Goal: Task Accomplishment & Management: Manage account settings

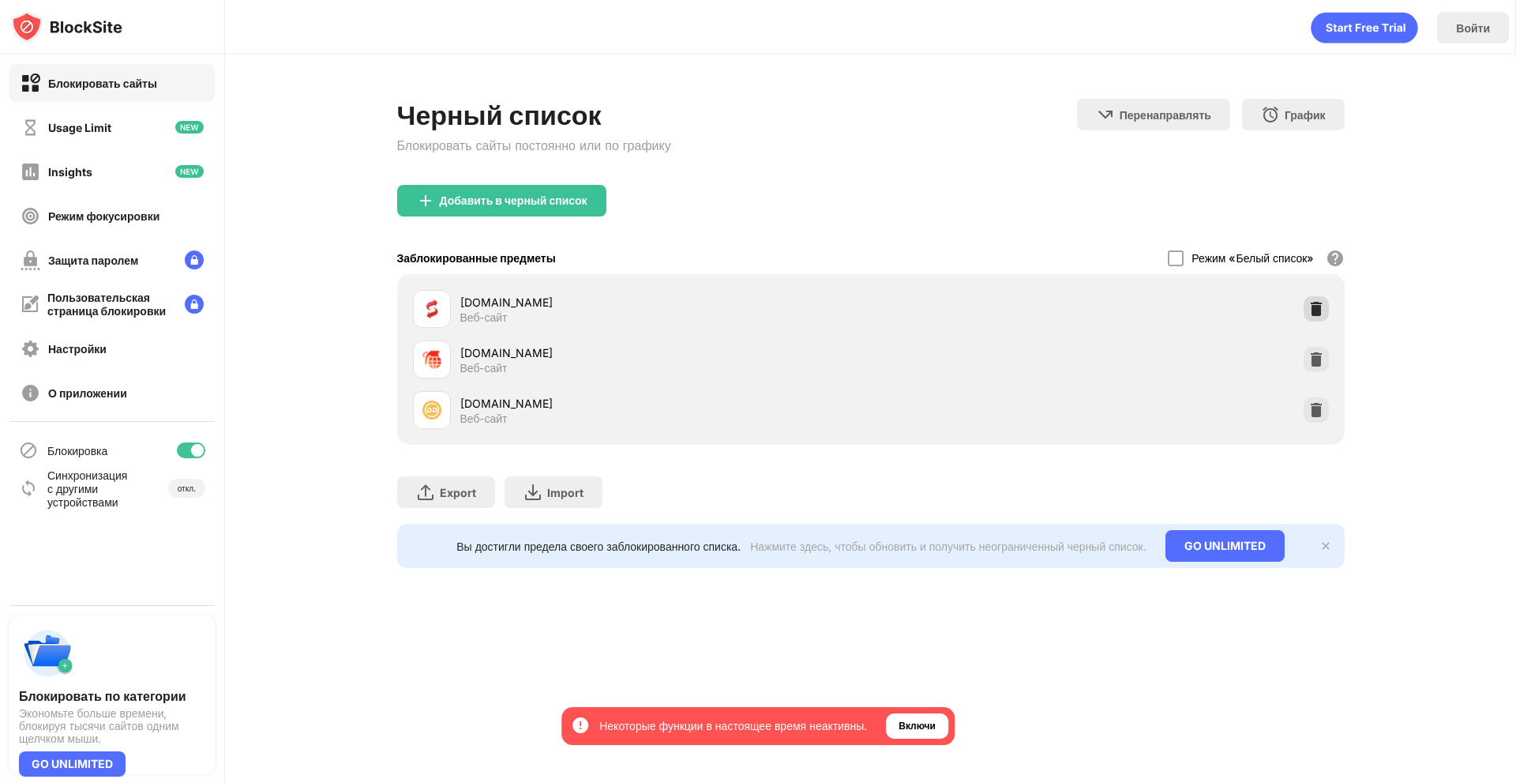
click at [1310, 309] on img at bounding box center [1317, 309] width 16 height 16
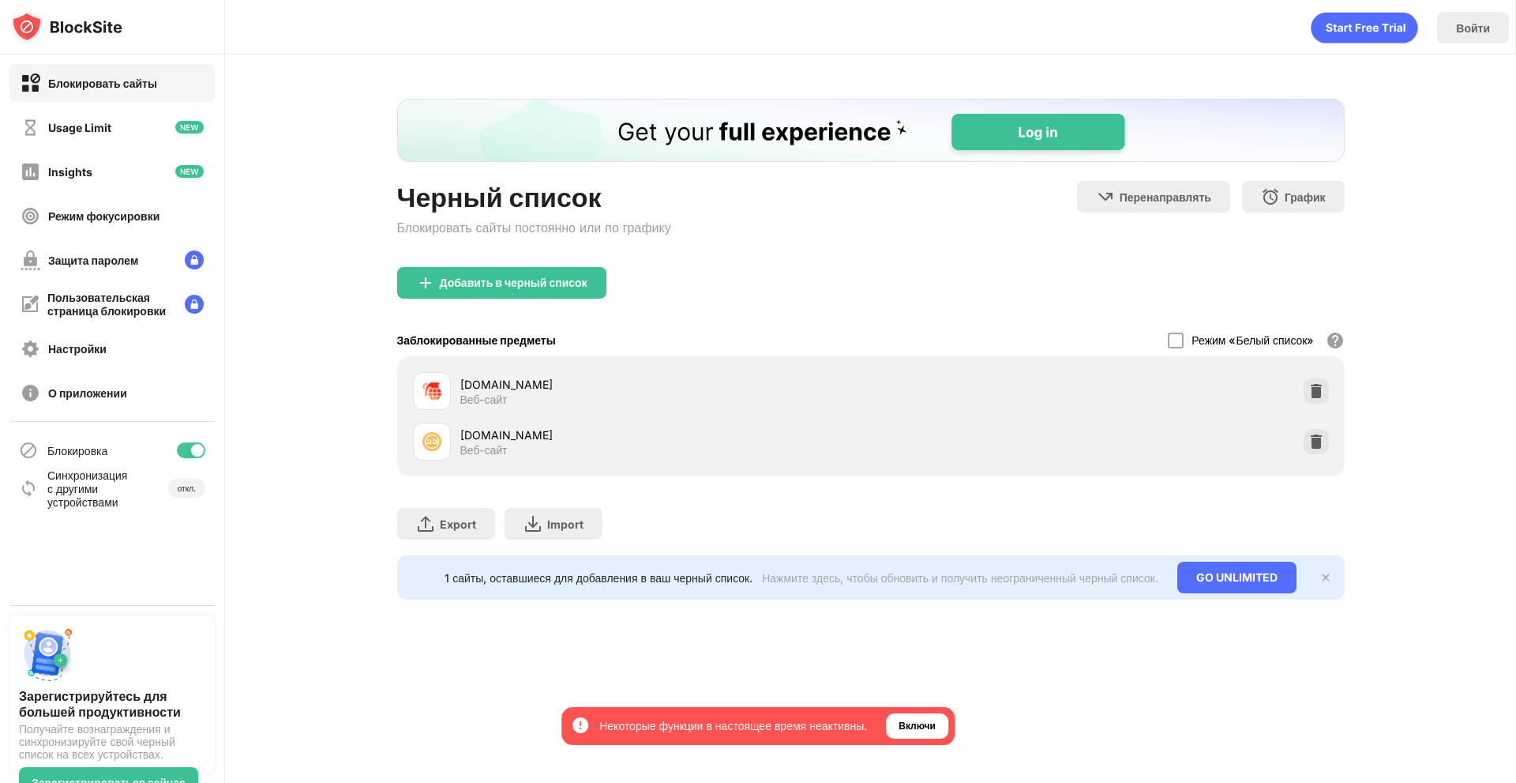
click at [1308, 379] on div at bounding box center [1316, 390] width 25 height 25
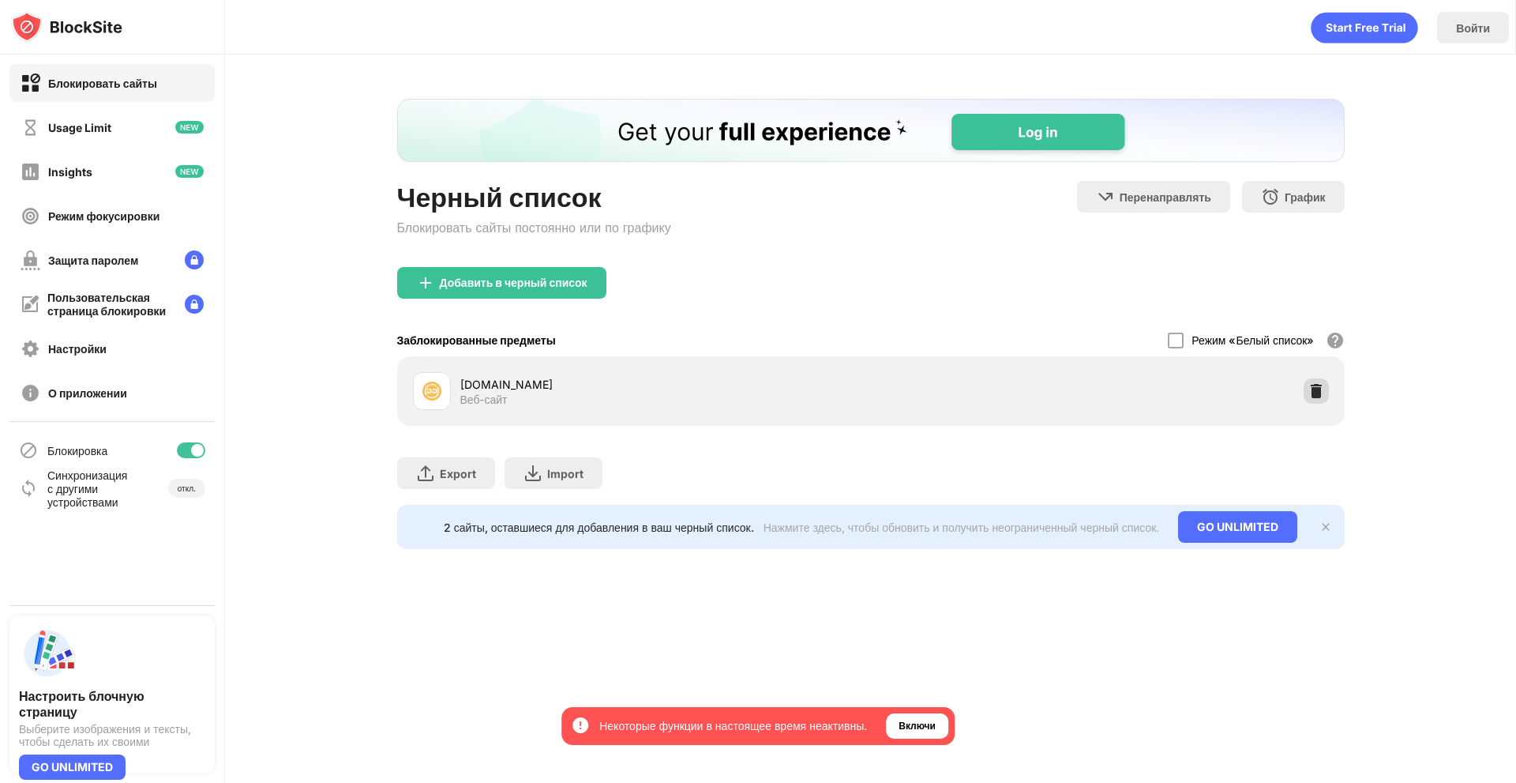
click at [1304, 392] on div at bounding box center [1316, 390] width 25 height 25
